Goal: Task Accomplishment & Management: Manage account settings

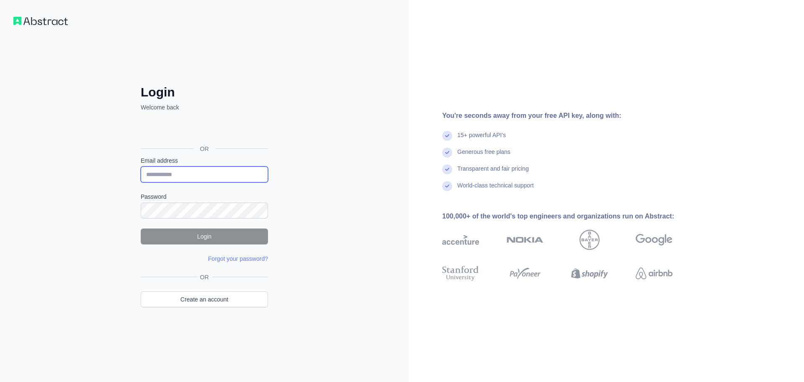
type input "**********"
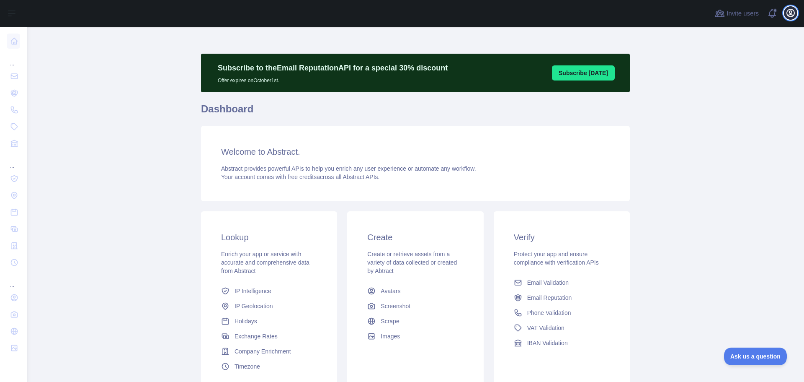
click at [786, 14] on icon "button" at bounding box center [791, 13] width 10 height 10
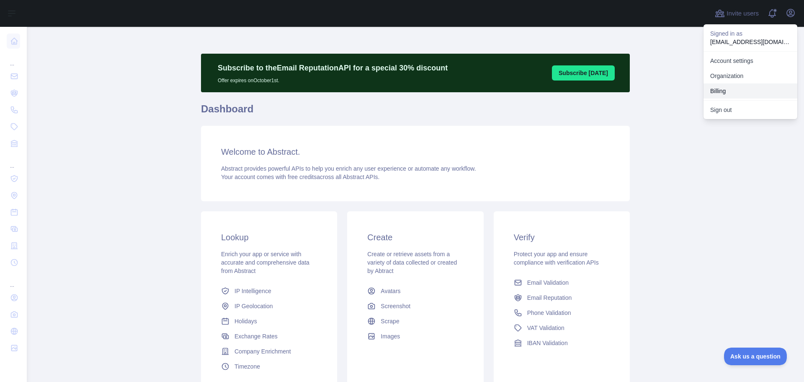
click at [714, 89] on button "Billing" at bounding box center [751, 90] width 94 height 15
